Goal: Transaction & Acquisition: Download file/media

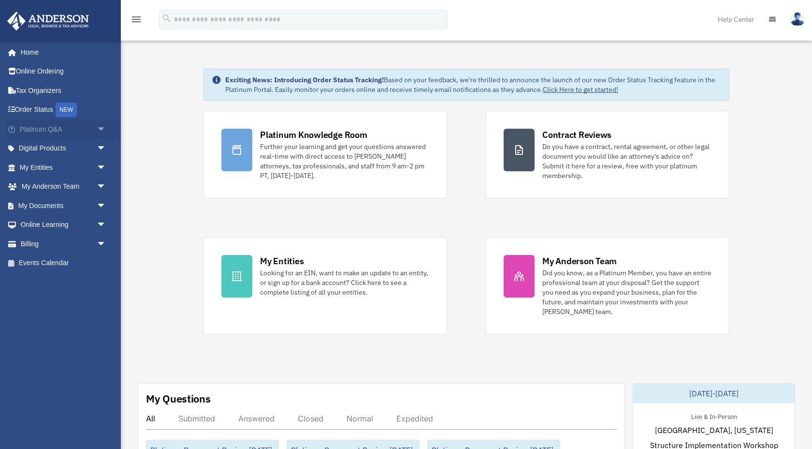
click at [102, 130] on span "arrow_drop_down" at bounding box center [106, 129] width 19 height 20
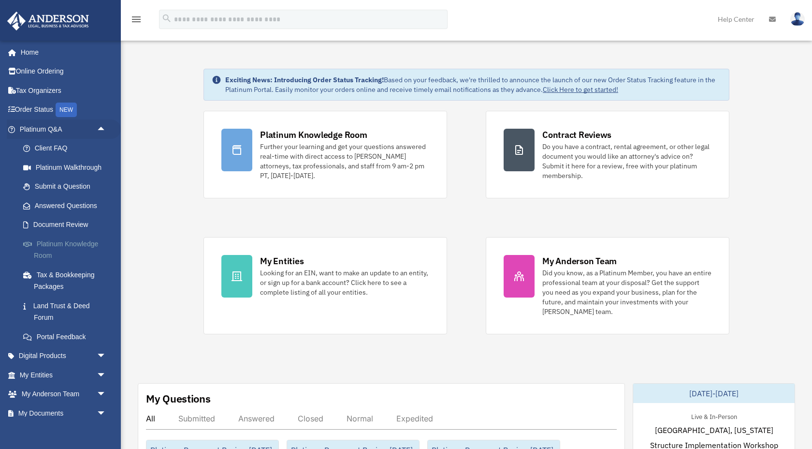
click at [77, 247] on link "Platinum Knowledge Room" at bounding box center [67, 249] width 107 height 31
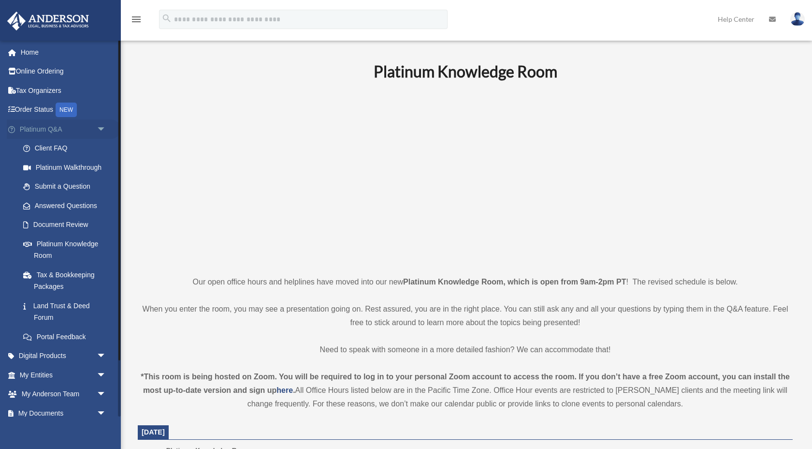
click at [101, 124] on span "arrow_drop_down" at bounding box center [106, 129] width 19 height 20
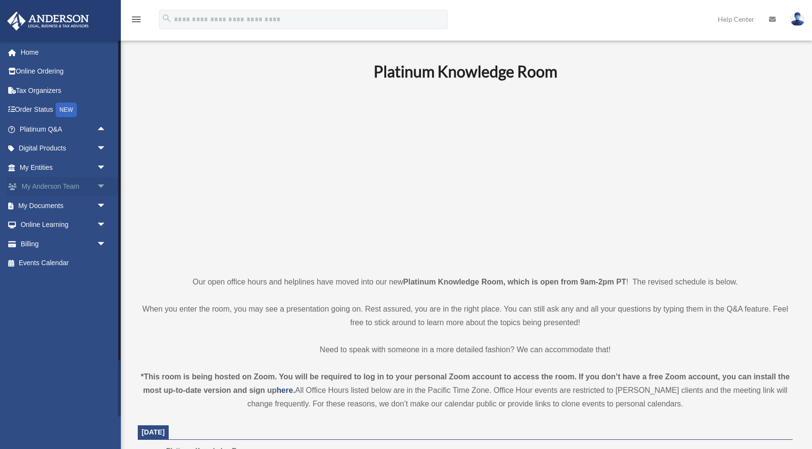
click at [100, 182] on span "arrow_drop_down" at bounding box center [106, 187] width 19 height 20
click at [100, 182] on span "arrow_drop_up" at bounding box center [106, 187] width 19 height 20
click at [105, 203] on span "arrow_drop_down" at bounding box center [106, 206] width 19 height 20
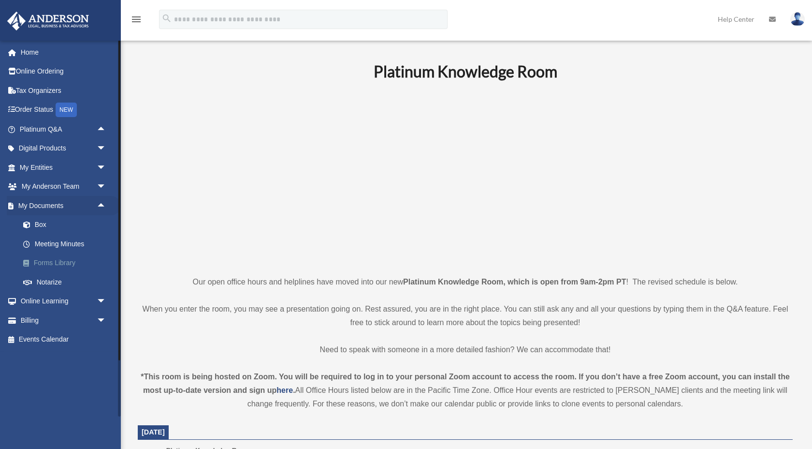
click at [72, 258] on link "Forms Library" at bounding box center [67, 262] width 107 height 19
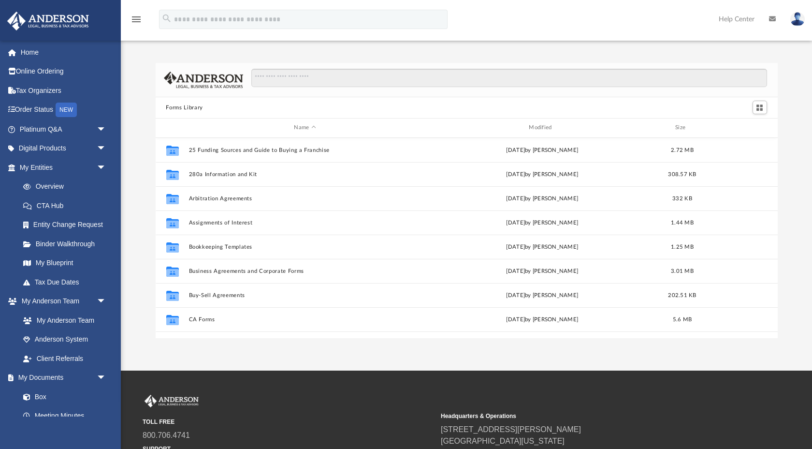
scroll to position [220, 622]
click at [287, 80] on input "Search files and folders" at bounding box center [509, 78] width 516 height 18
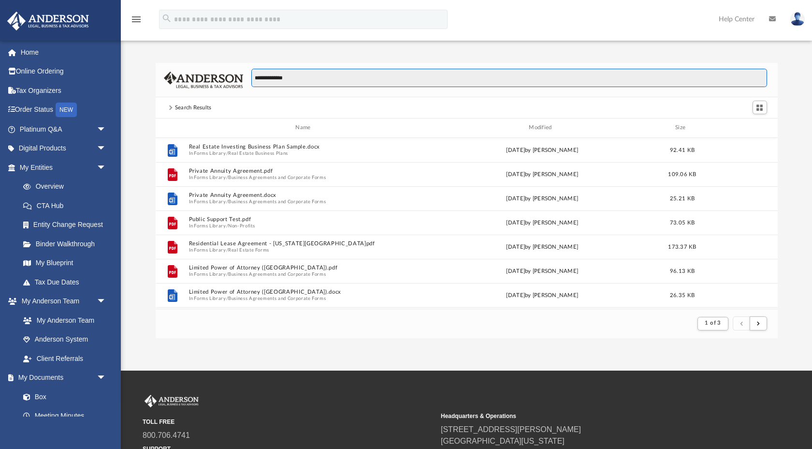
scroll to position [0, 0]
type input "*"
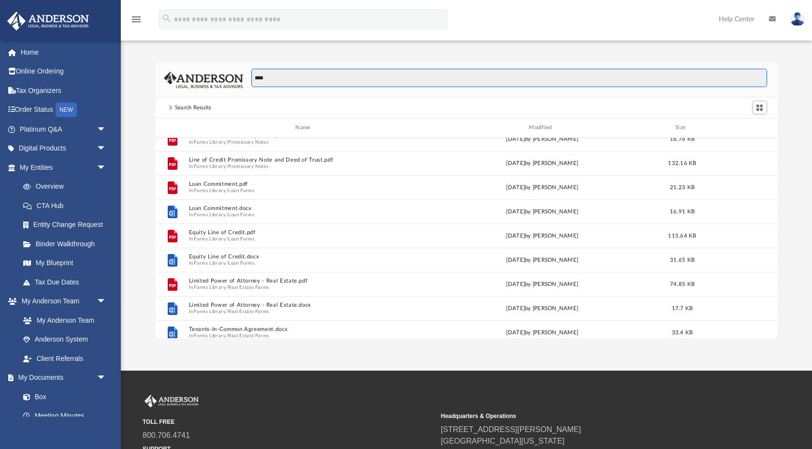
scroll to position [133, 0]
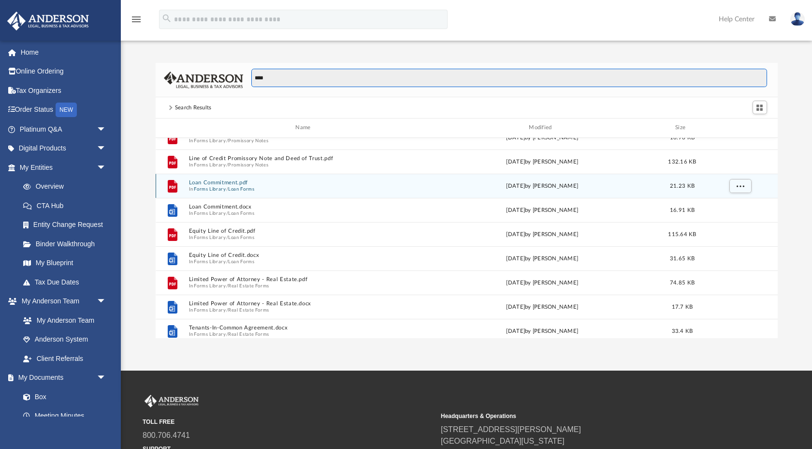
type input "****"
click at [276, 187] on span "In Forms Library / Loan Forms" at bounding box center [305, 189] width 233 height 6
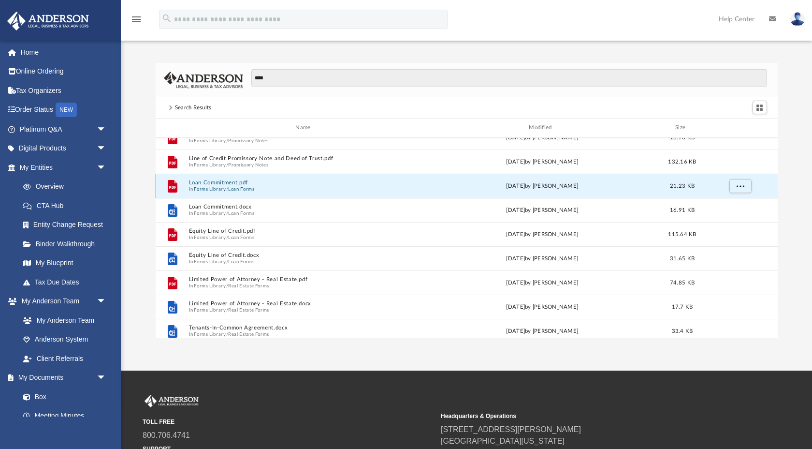
click at [276, 187] on span "In Forms Library / Loan Forms" at bounding box center [305, 189] width 233 height 6
click at [245, 184] on button "Loan Commitment.pdf" at bounding box center [305, 182] width 233 height 6
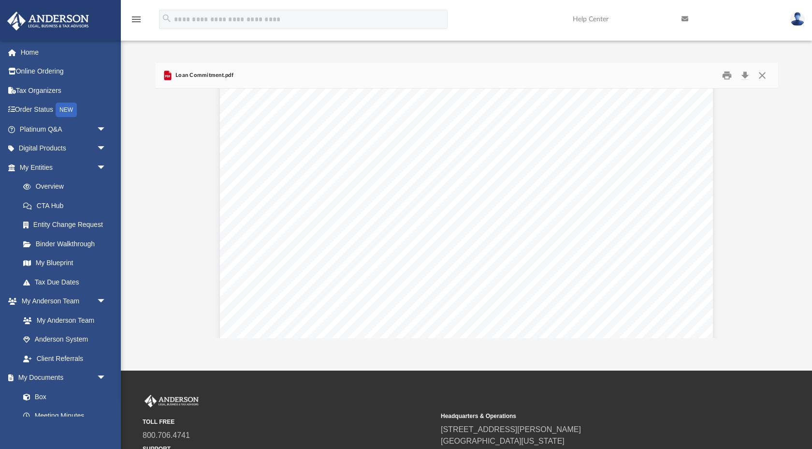
scroll to position [0, 0]
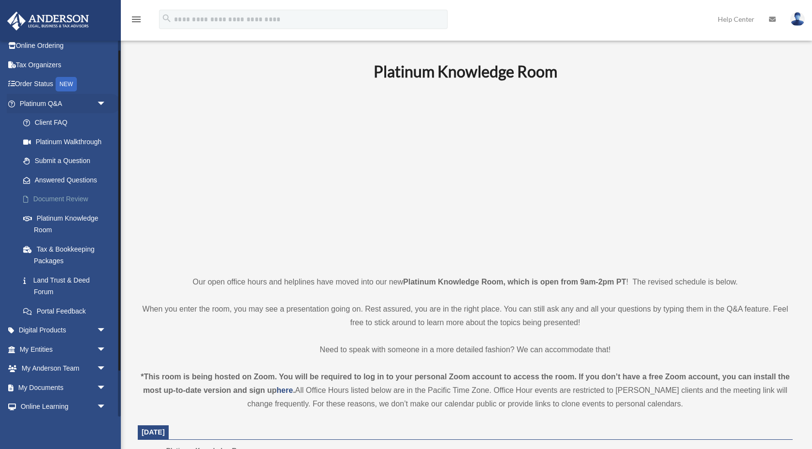
scroll to position [35, 0]
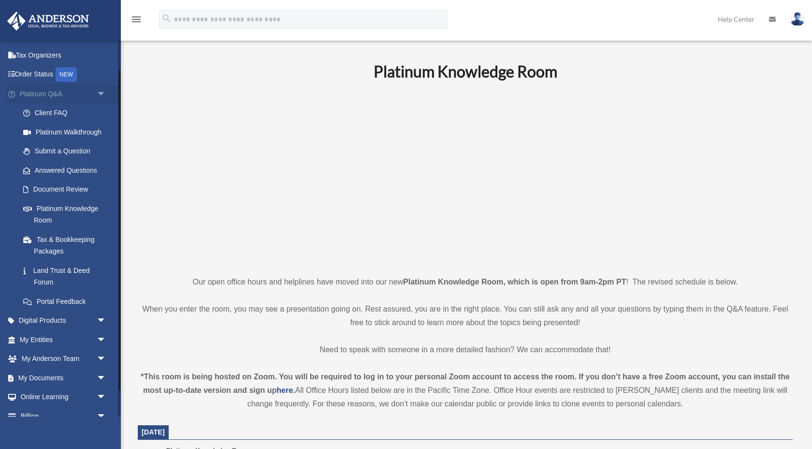
click at [98, 96] on span "arrow_drop_down" at bounding box center [106, 94] width 19 height 20
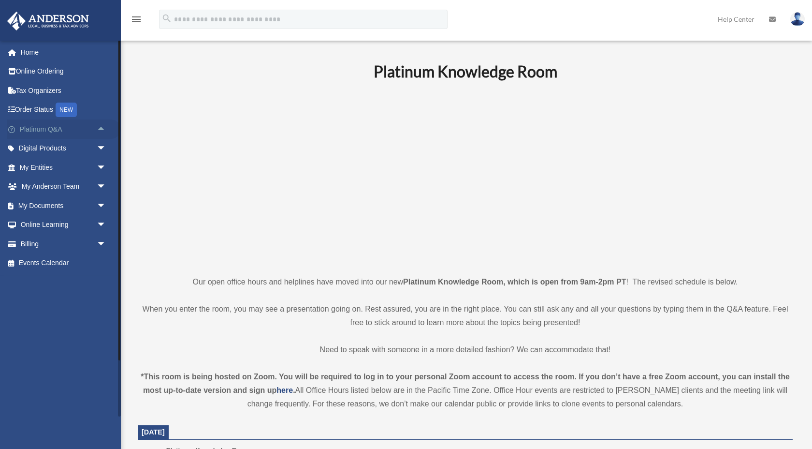
click at [103, 125] on span "arrow_drop_up" at bounding box center [106, 129] width 19 height 20
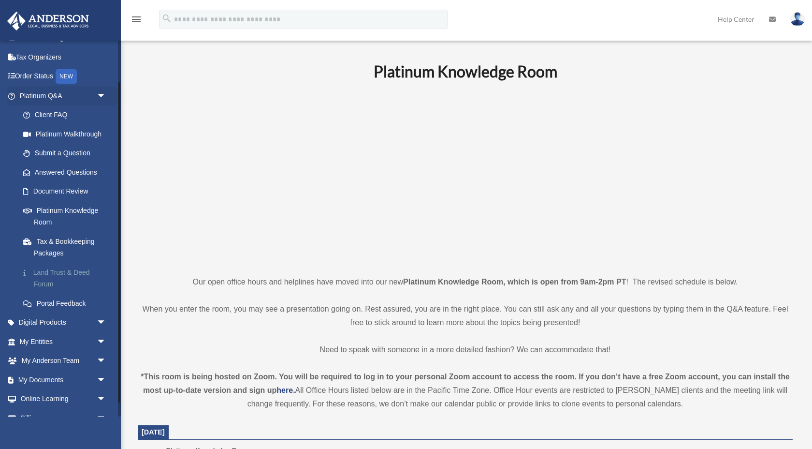
scroll to position [66, 0]
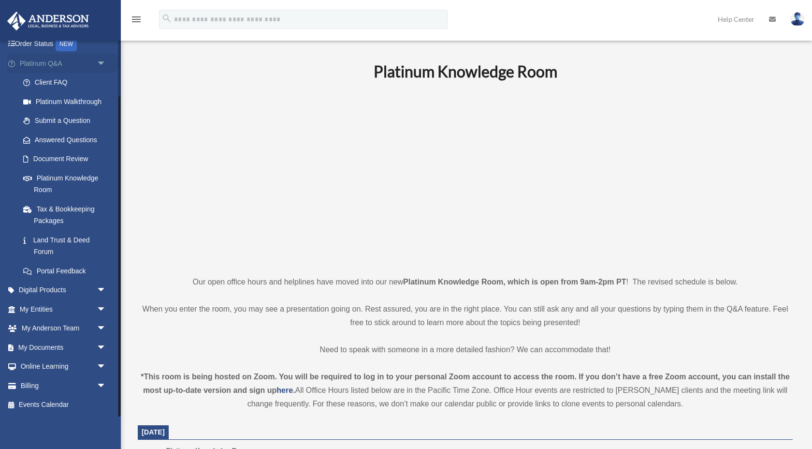
click at [101, 59] on span "arrow_drop_down" at bounding box center [106, 64] width 19 height 20
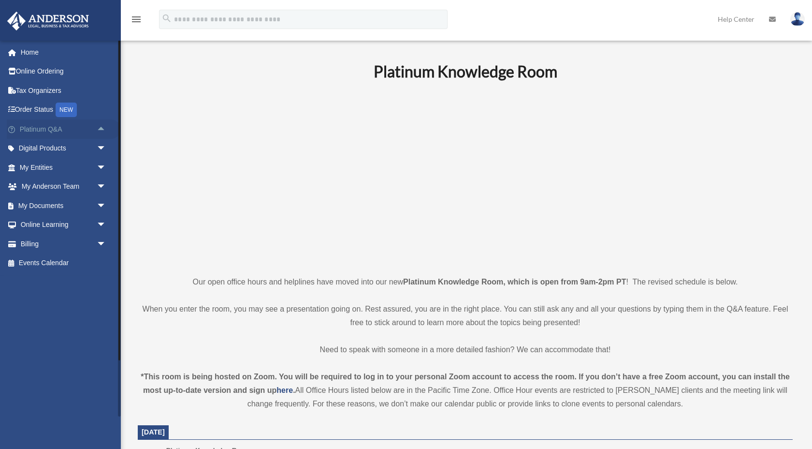
scroll to position [0, 0]
click at [102, 182] on span "arrow_drop_down" at bounding box center [106, 187] width 19 height 20
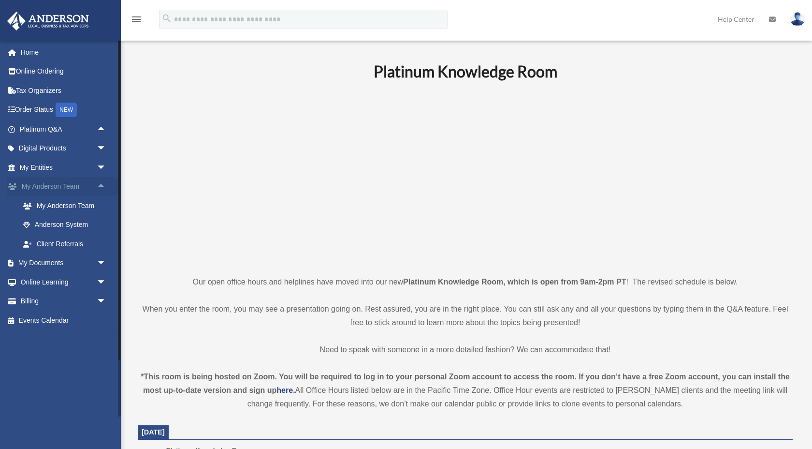
click at [103, 182] on span "arrow_drop_up" at bounding box center [106, 187] width 19 height 20
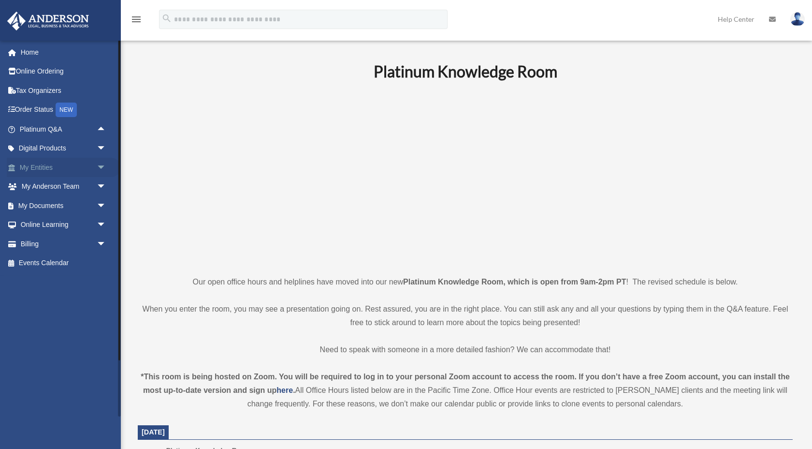
click at [106, 168] on span "arrow_drop_down" at bounding box center [106, 168] width 19 height 20
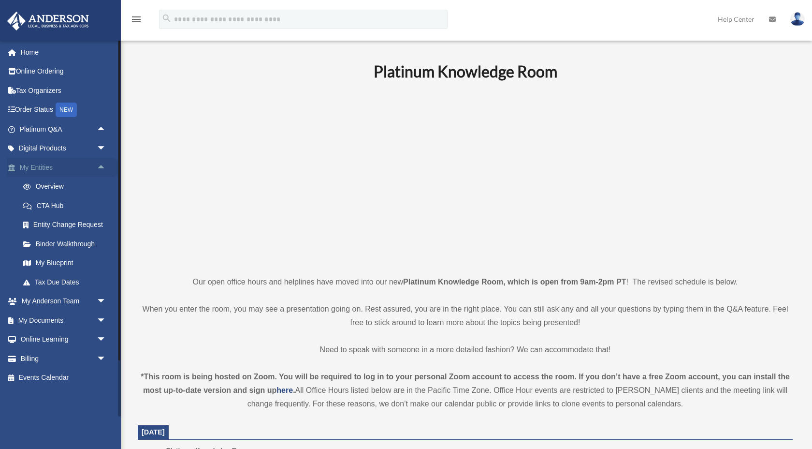
click at [105, 168] on span "arrow_drop_up" at bounding box center [106, 168] width 19 height 20
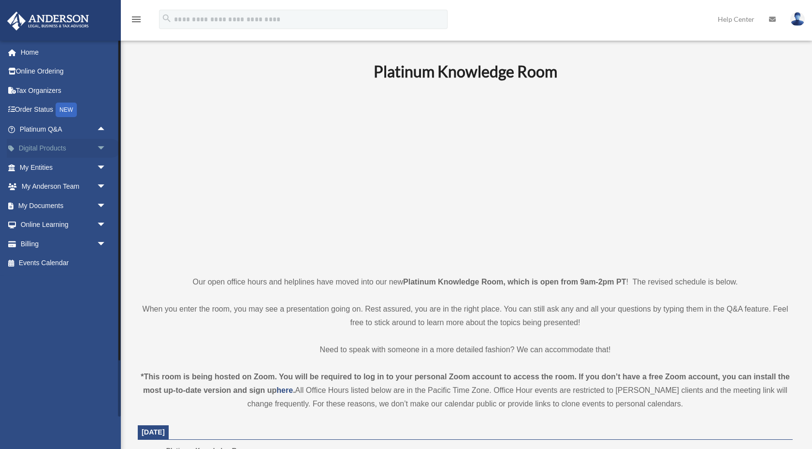
click at [103, 147] on span "arrow_drop_down" at bounding box center [106, 149] width 19 height 20
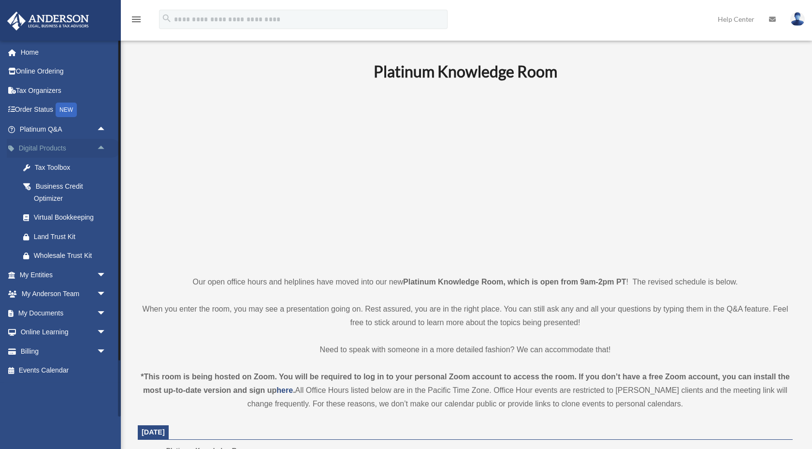
click at [104, 147] on span "arrow_drop_up" at bounding box center [106, 149] width 19 height 20
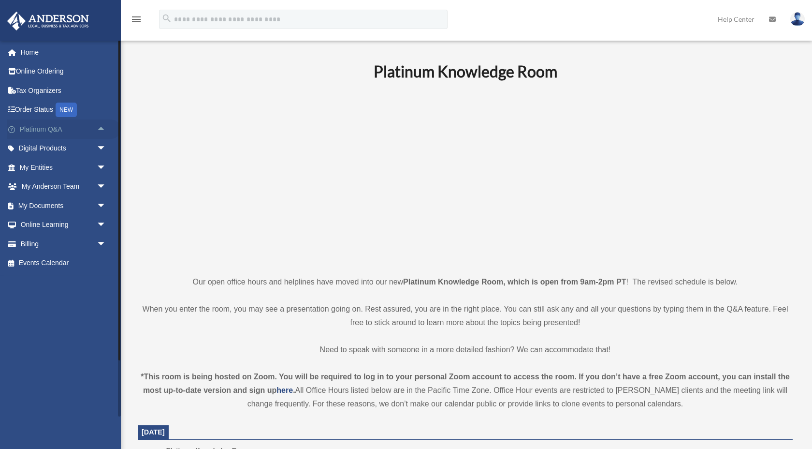
click at [103, 127] on span "arrow_drop_up" at bounding box center [106, 129] width 19 height 20
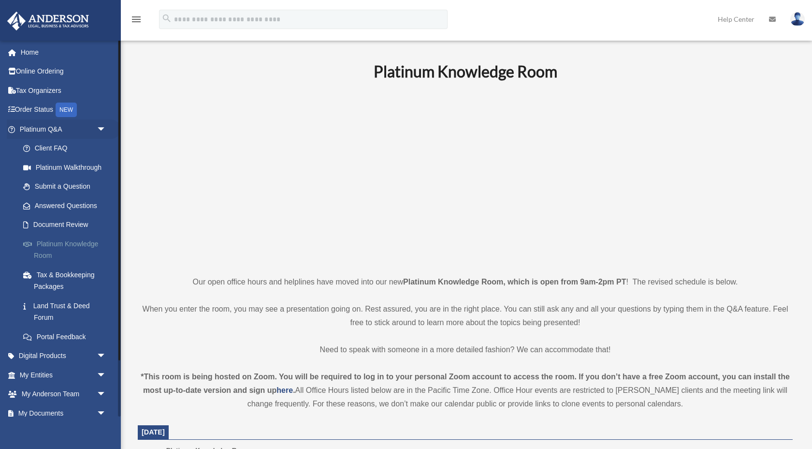
click at [90, 247] on link "Platinum Knowledge Room" at bounding box center [67, 249] width 107 height 31
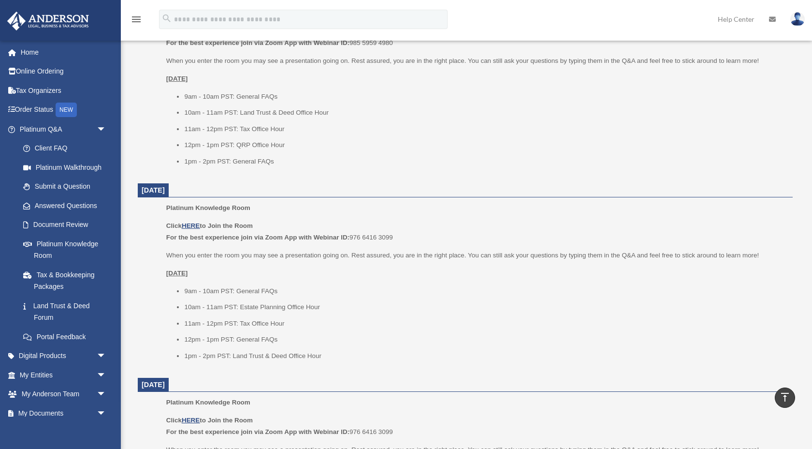
scroll to position [633, 0]
click at [193, 224] on u "HERE" at bounding box center [191, 223] width 18 height 7
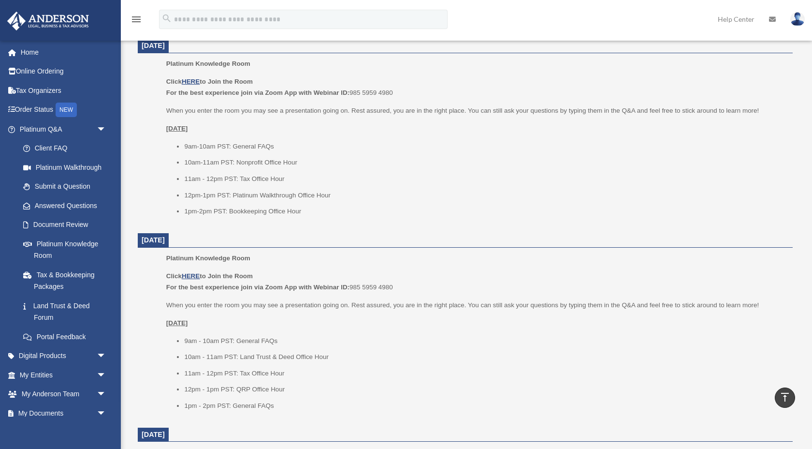
scroll to position [384, 0]
click at [194, 83] on u "HERE" at bounding box center [191, 83] width 18 height 7
